Goal: Information Seeking & Learning: Learn about a topic

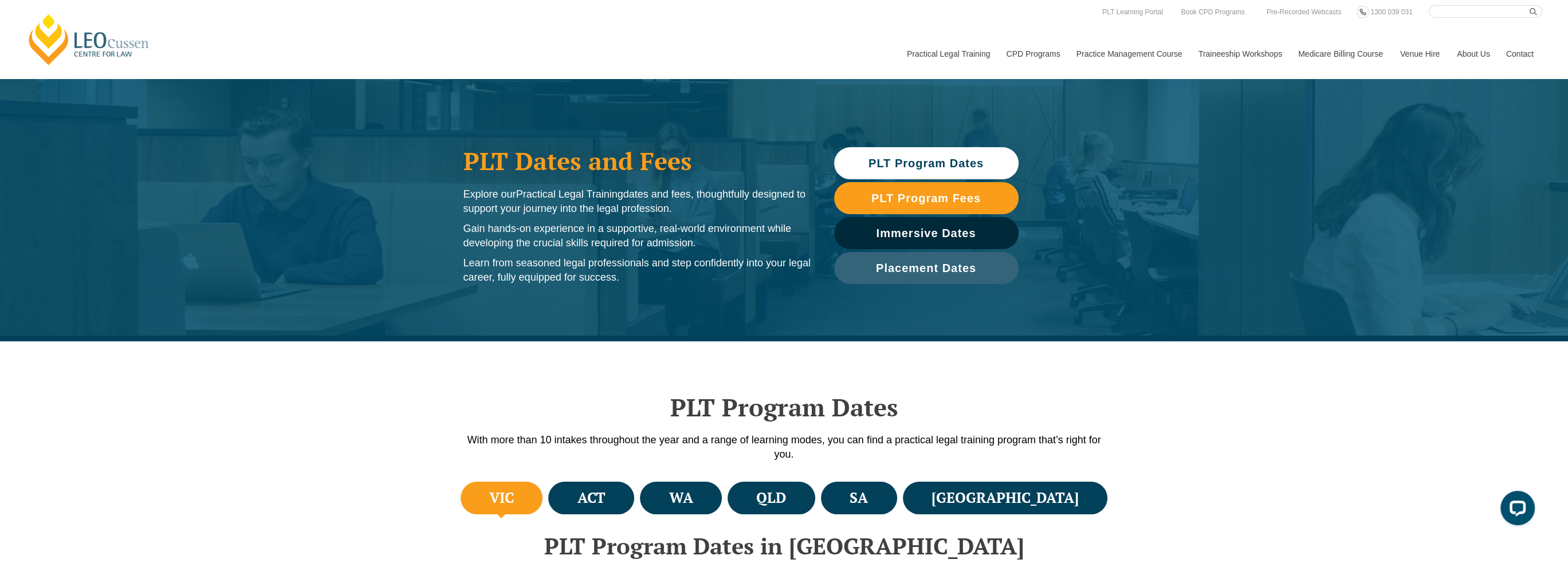
click at [908, 164] on span "PLT Program Dates" at bounding box center [926, 163] width 115 height 12
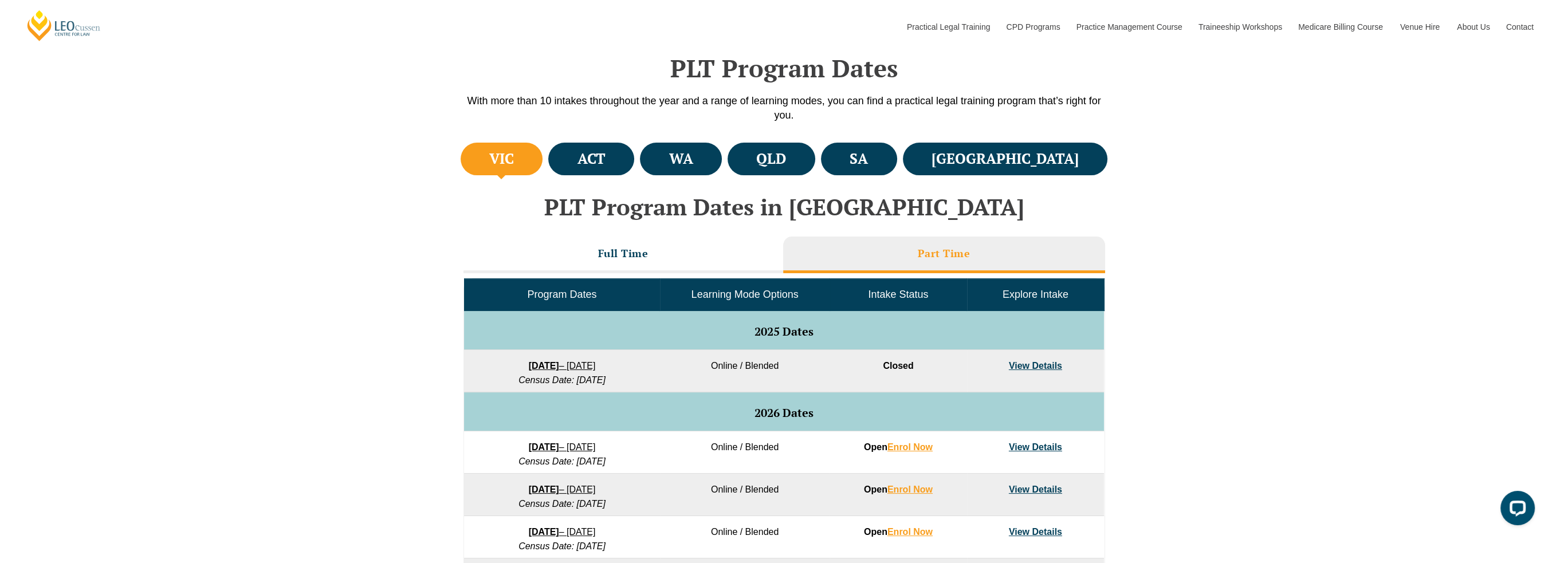
scroll to position [341, 0]
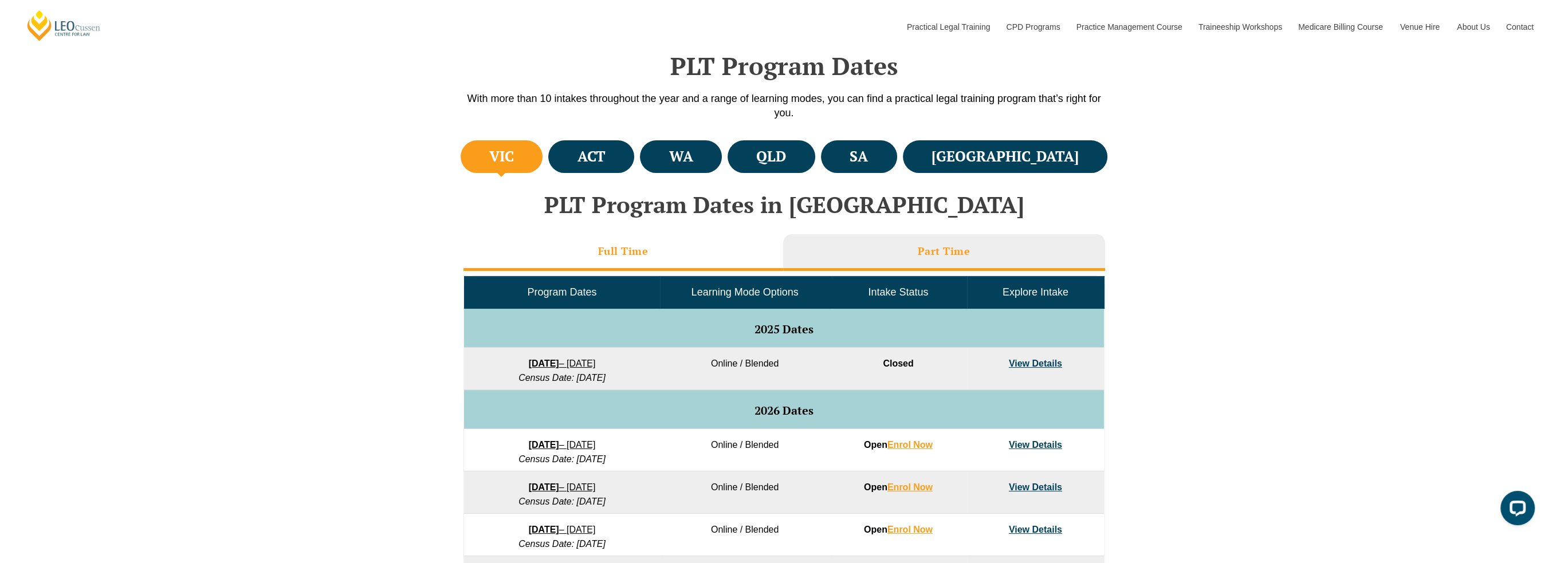
click at [681, 253] on li "Full Time" at bounding box center [623, 253] width 320 height 37
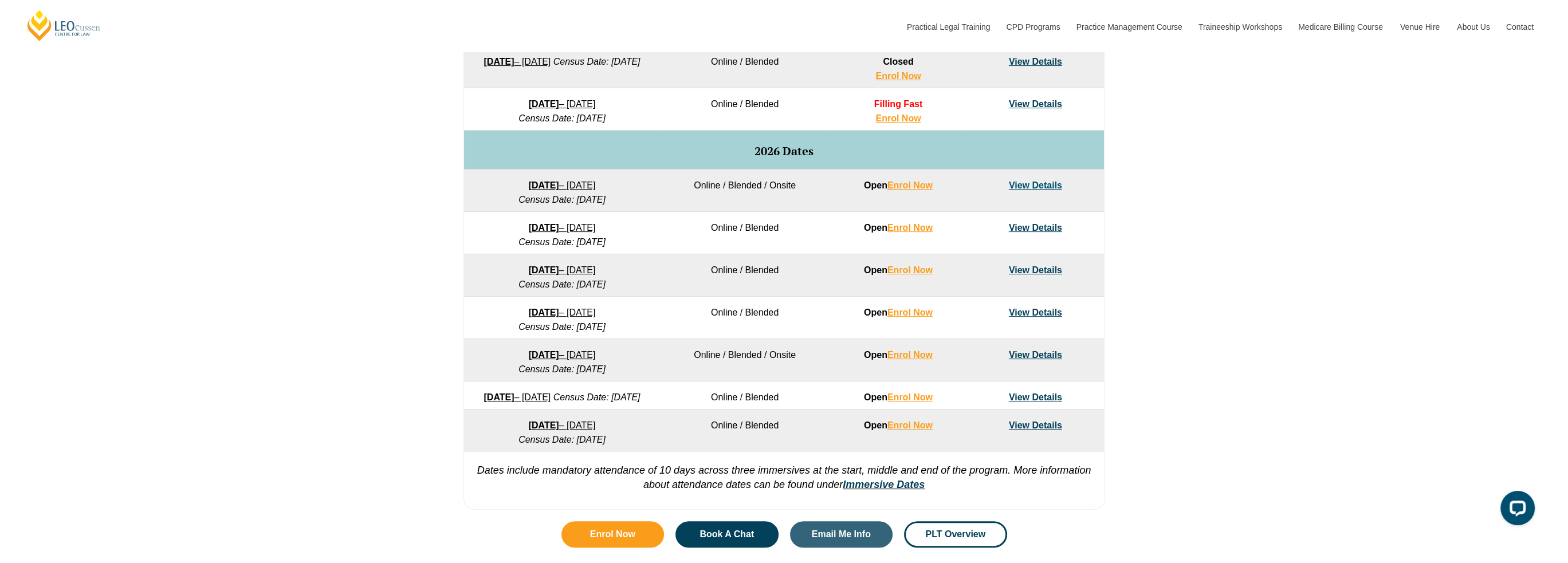
scroll to position [742, 0]
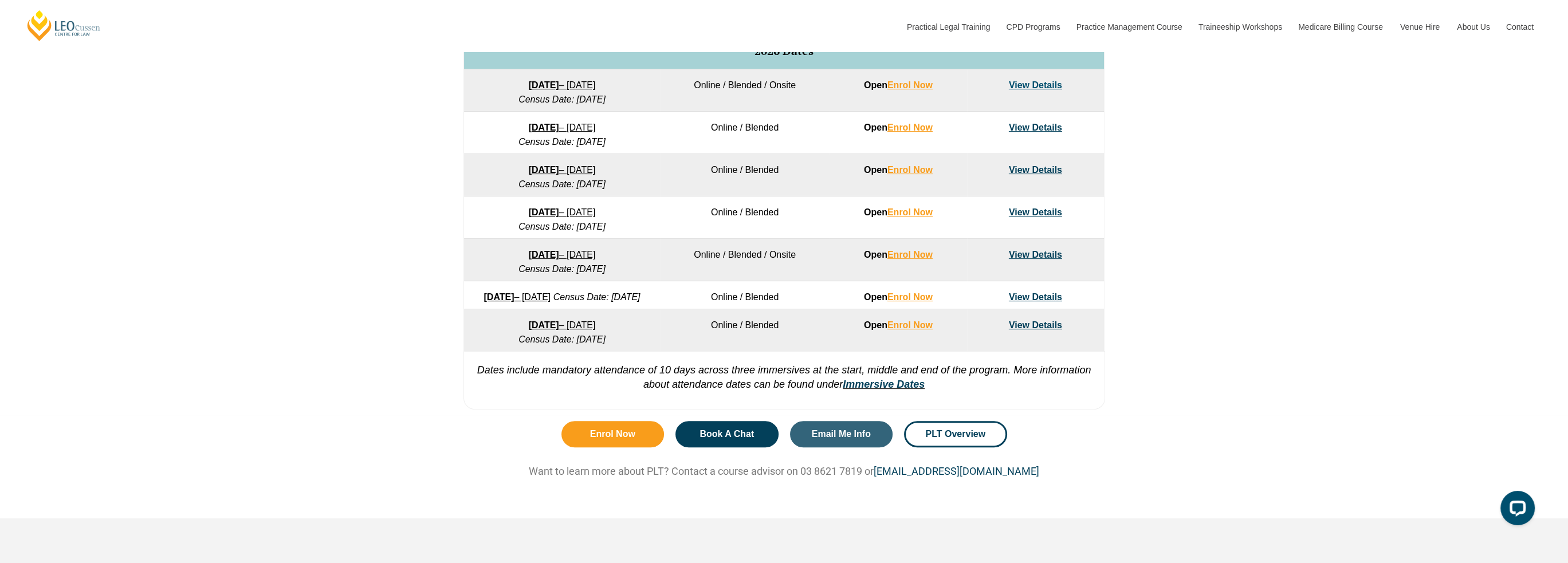
click at [1226, 406] on div "VIC [GEOGRAPHIC_DATA] [GEOGRAPHIC_DATA] [GEOGRAPHIC_DATA] [GEOGRAPHIC_DATA] [GE…" at bounding box center [784, 76] width 1568 height 679
click at [1224, 407] on div "VIC [GEOGRAPHIC_DATA] [GEOGRAPHIC_DATA] [GEOGRAPHIC_DATA] [GEOGRAPHIC_DATA] [GE…" at bounding box center [784, 76] width 1568 height 679
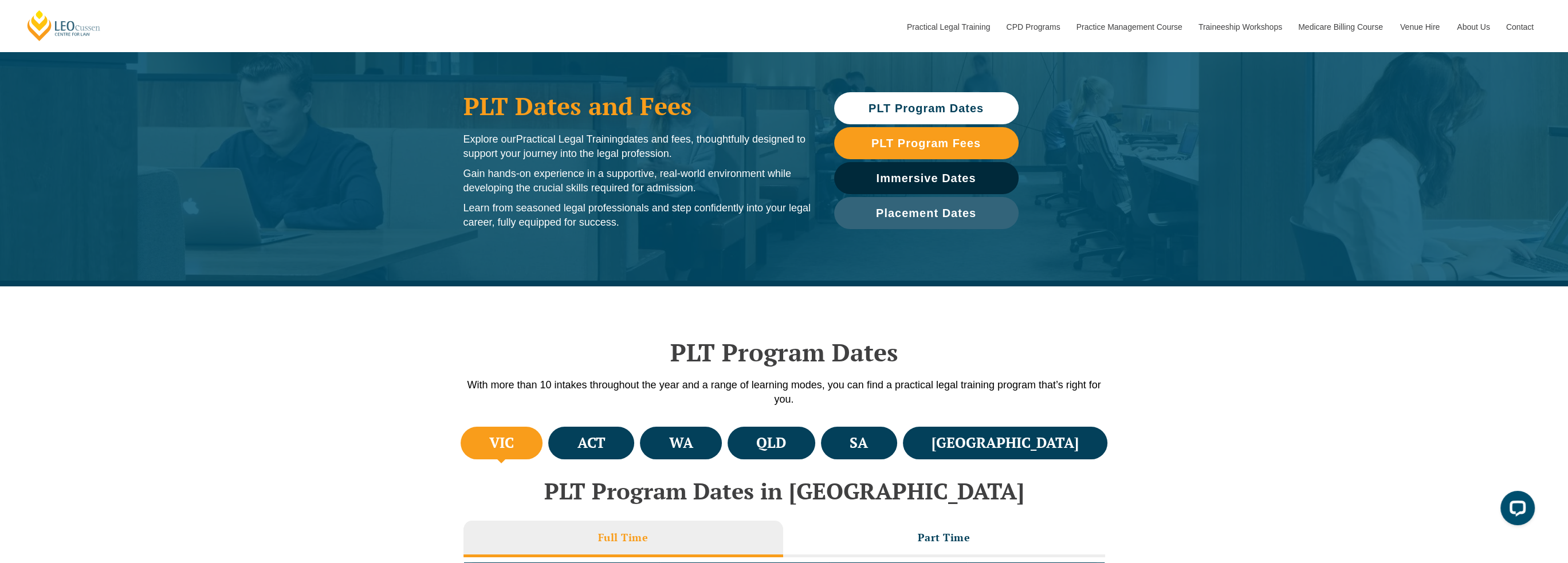
scroll to position [0, 0]
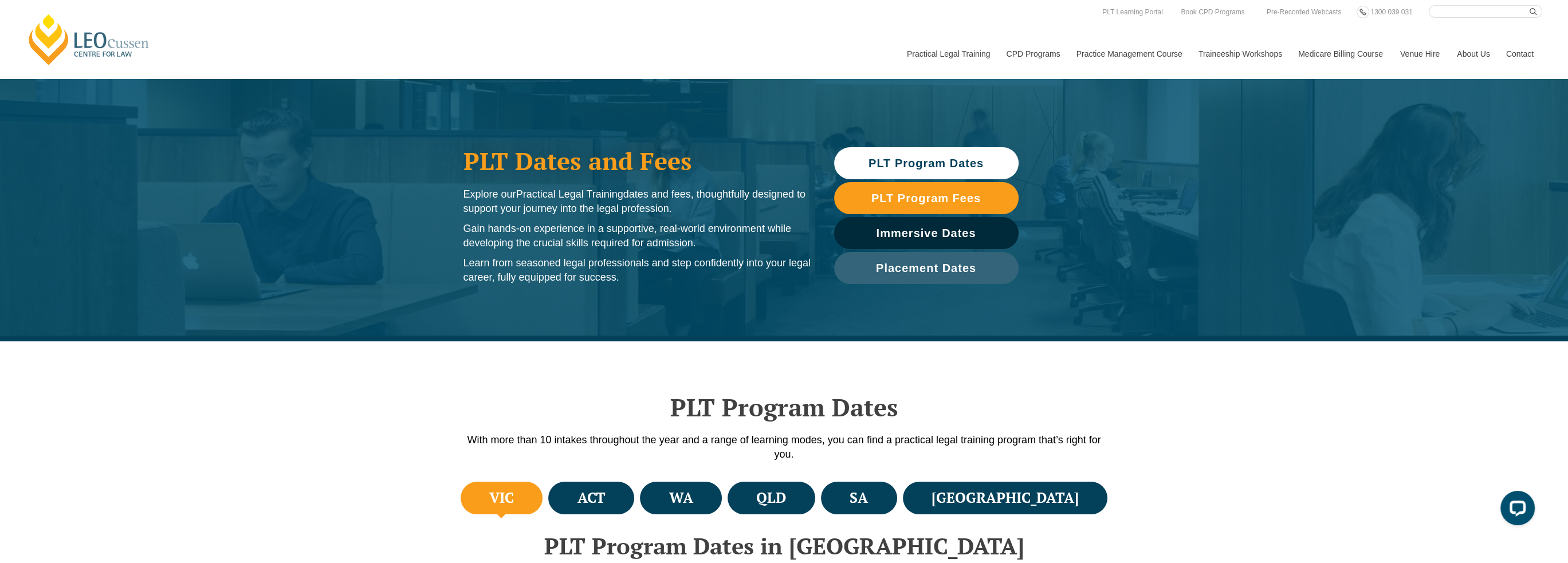
click at [704, 13] on div "[PERSON_NAME] Centre for Law Search here Practical Legal Training Our Practical…" at bounding box center [784, 42] width 1517 height 73
